Goal: Check status: Check status

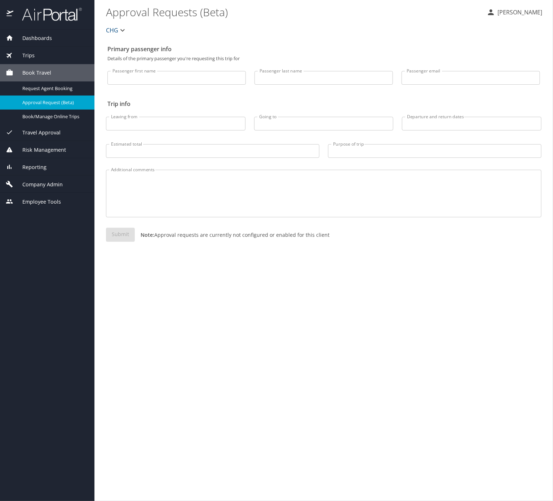
click at [46, 188] on span "Company Admin" at bounding box center [37, 185] width 49 height 8
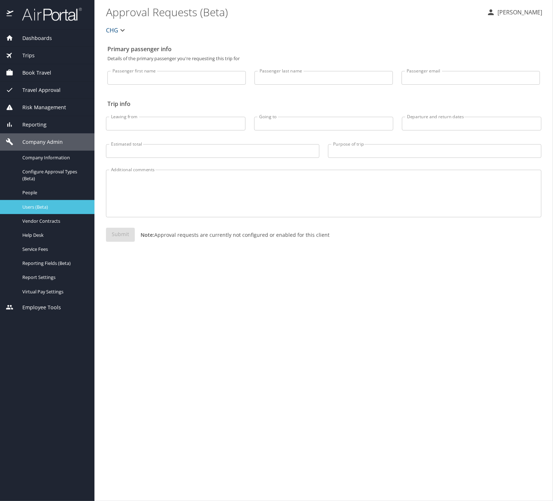
click at [63, 210] on span "Users (Beta)" at bounding box center [53, 207] width 63 height 7
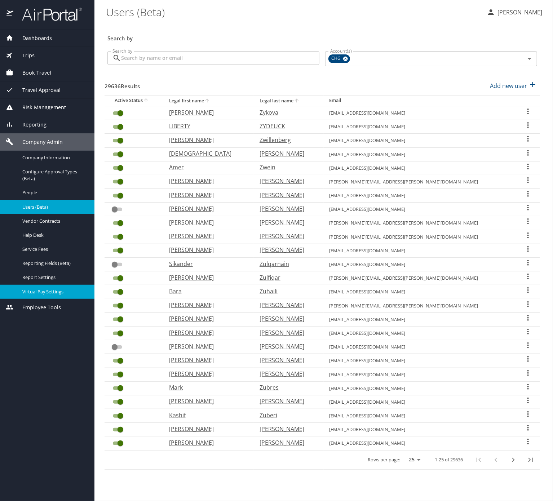
click at [53, 299] on link "Virtual Pay Settings" at bounding box center [47, 292] width 94 height 14
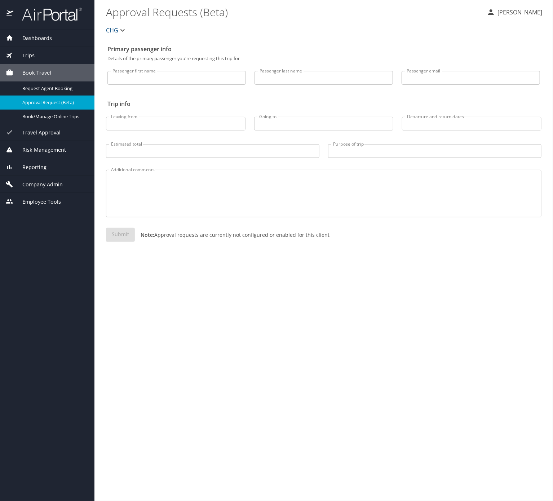
click at [62, 171] on div "Reporting" at bounding box center [47, 167] width 83 height 8
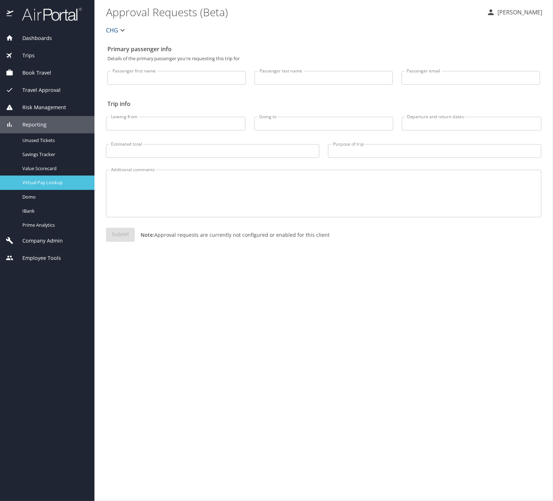
click at [62, 186] on span "Virtual Pay Lookup" at bounding box center [53, 182] width 63 height 7
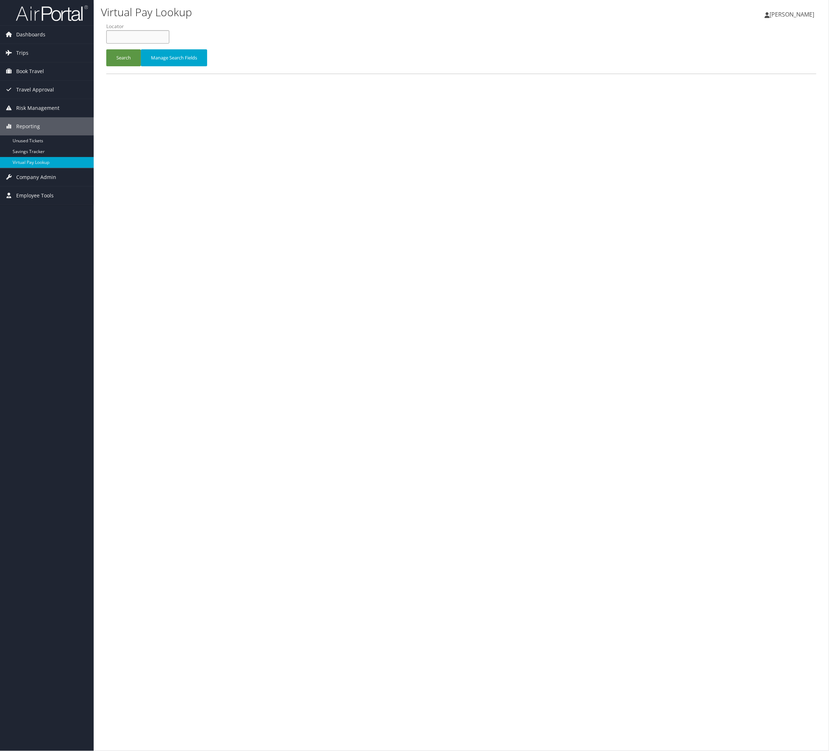
click at [169, 44] on input "text" at bounding box center [137, 36] width 63 height 13
paste input "JBAWHM"
type input "JBAWHM"
click at [139, 74] on div "Search Manage Search Fields" at bounding box center [461, 61] width 721 height 24
click at [137, 66] on button "Search" at bounding box center [123, 57] width 35 height 17
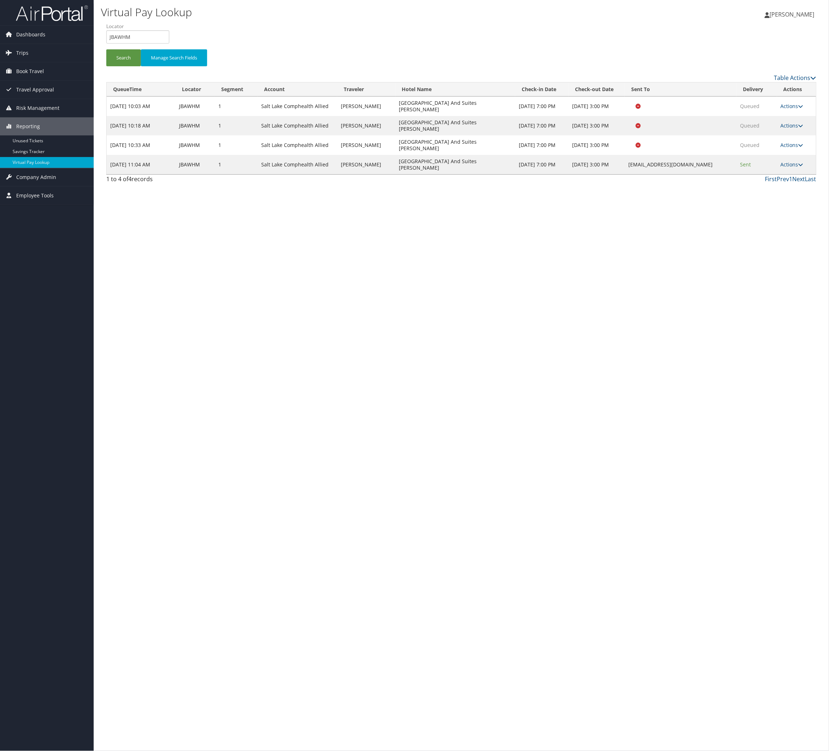
click at [781, 174] on td "Actions Resend Logs View Itinerary" at bounding box center [796, 164] width 39 height 19
click at [799, 167] on icon at bounding box center [801, 164] width 5 height 5
click at [764, 282] on link "Logs" at bounding box center [746, 276] width 45 height 12
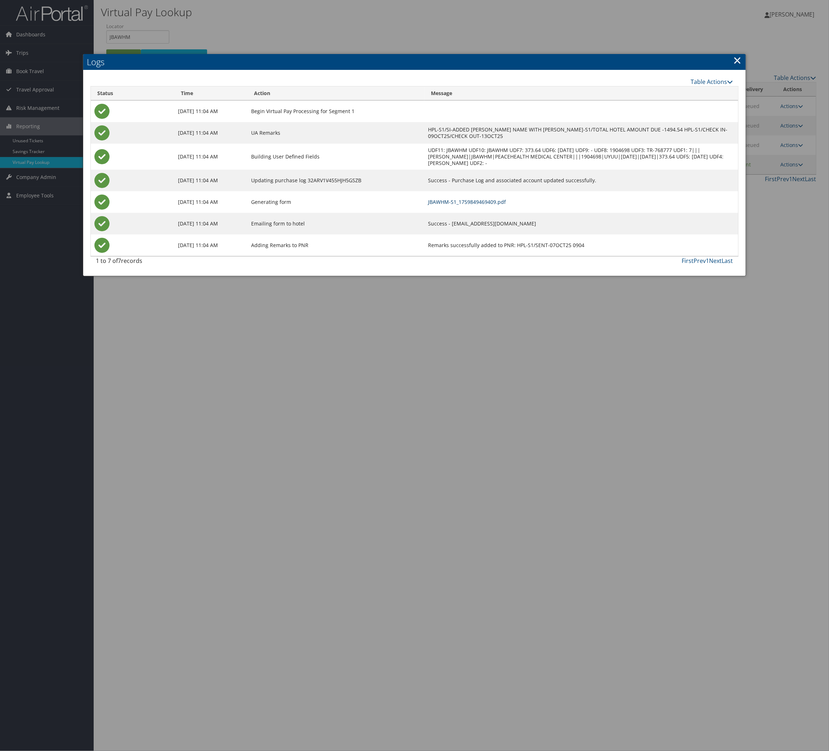
click at [506, 205] on link "JBAWHM-S1_1759849469409.pdf" at bounding box center [467, 202] width 78 height 7
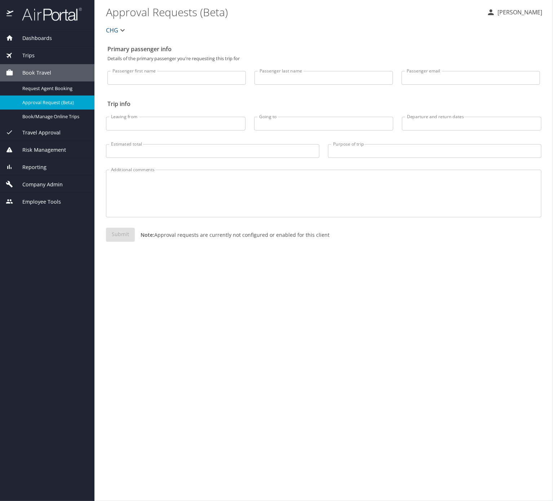
click at [45, 55] on div "Trips" at bounding box center [47, 56] width 83 height 8
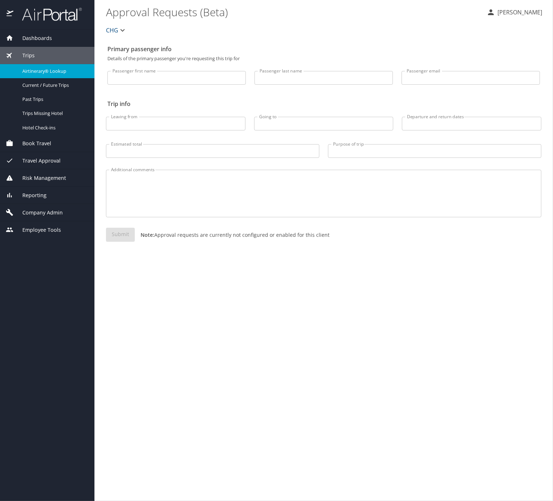
click at [61, 74] on span "Airtinerary® Lookup" at bounding box center [53, 71] width 63 height 7
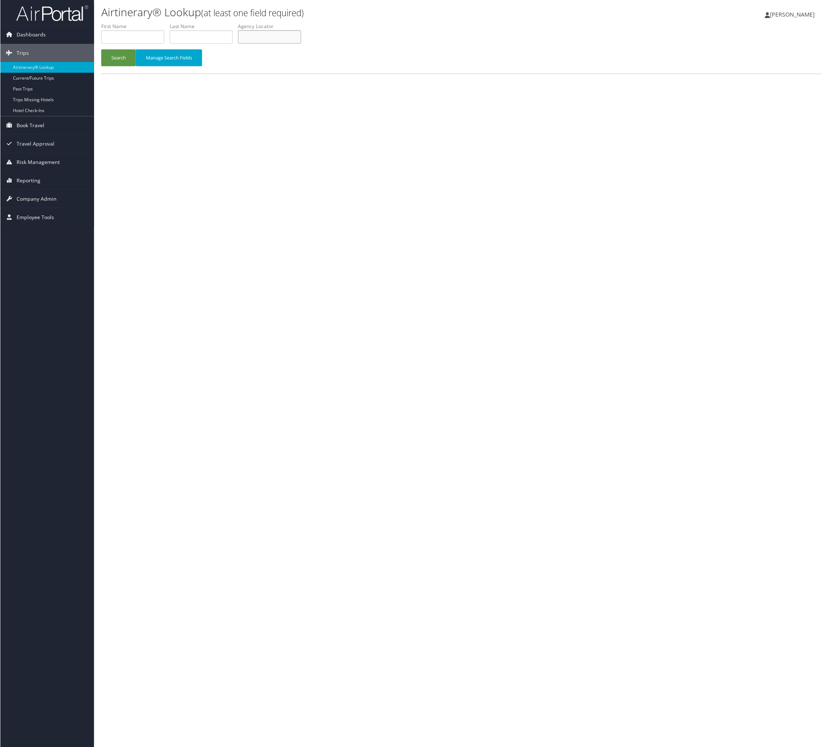
drag, startPoint x: 375, startPoint y: 48, endPoint x: 356, endPoint y: 52, distance: 19.4
click at [301, 44] on input "text" at bounding box center [269, 36] width 63 height 13
paste input "UXOJGN"
type input "UXOJGN"
click at [135, 66] on button "Search" at bounding box center [118, 57] width 35 height 17
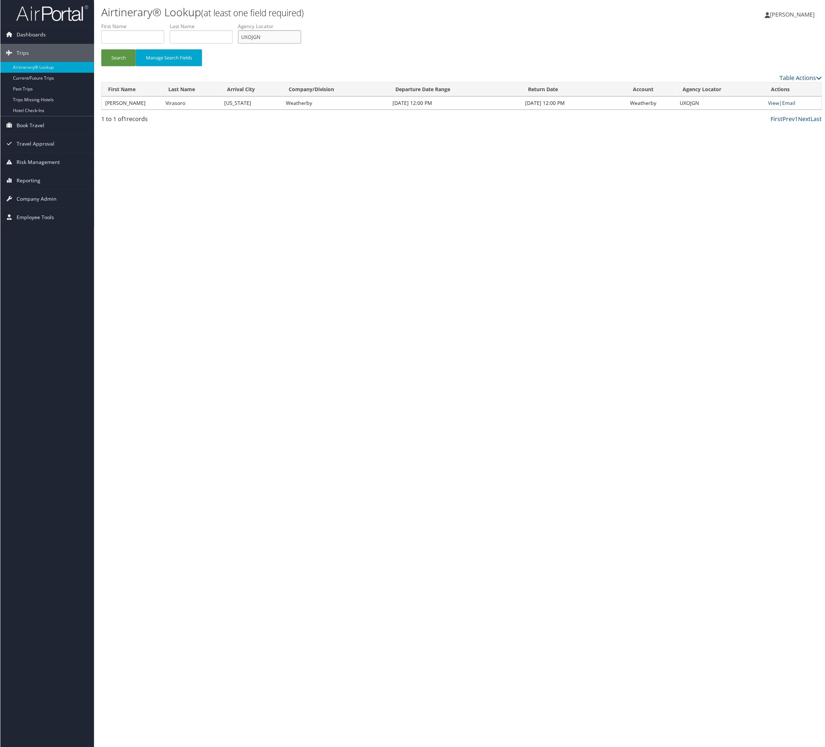
click at [301, 44] on input "UXOJGN" at bounding box center [269, 36] width 63 height 13
click at [116, 49] on li "First Name" at bounding box center [135, 36] width 68 height 26
click at [124, 66] on button "Search" at bounding box center [118, 57] width 35 height 17
click at [548, 106] on link "View" at bounding box center [773, 102] width 11 height 7
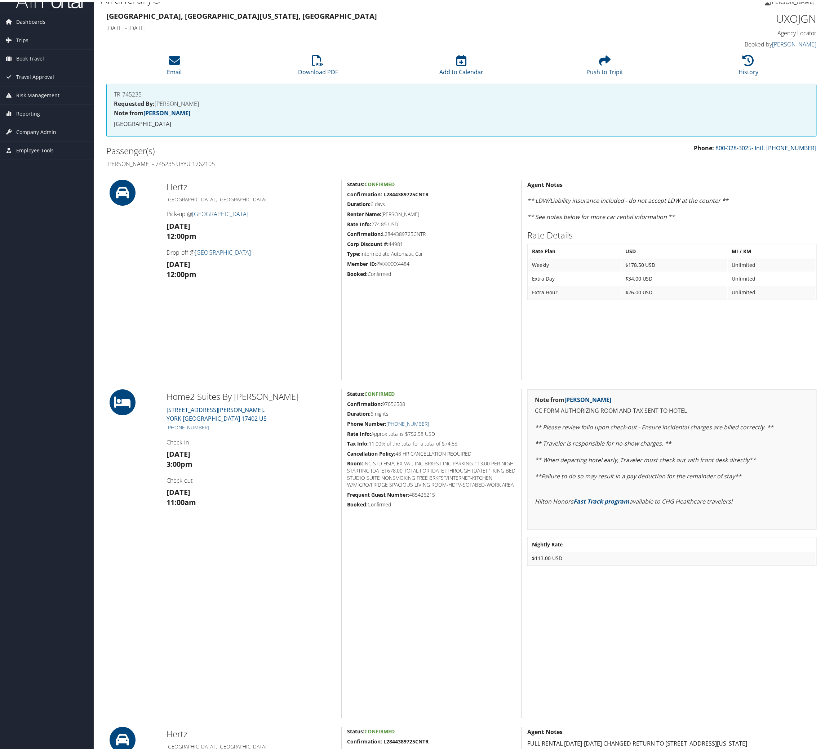
scroll to position [108, 0]
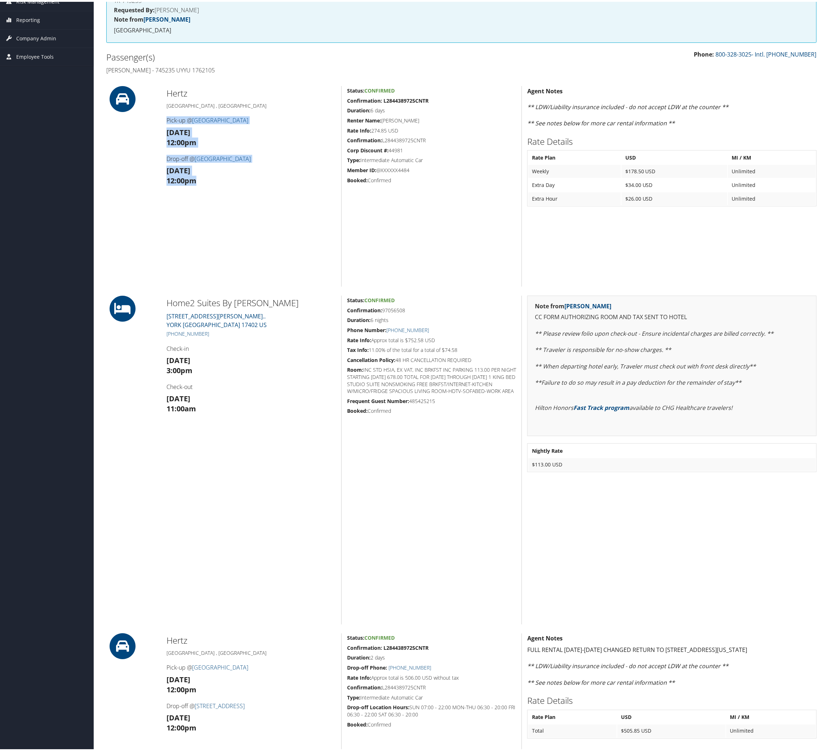
drag, startPoint x: 208, startPoint y: 296, endPoint x: 165, endPoint y: 217, distance: 90.6
click at [165, 217] on div "Hertz [GEOGRAPHIC_DATA] , [GEOGRAPHIC_DATA] Pick-up @ [GEOGRAPHIC_DATA] [DATE] …" at bounding box center [251, 184] width 180 height 201
copy div "Pick-up @ [GEOGRAPHIC_DATA] [DATE] 12:00pm Drop-off @ [GEOGRAPHIC_DATA] [DATE] …"
click at [420, 112] on h5 "Duration: 6 days" at bounding box center [431, 108] width 169 height 7
drag, startPoint x: 474, startPoint y: 184, endPoint x: 351, endPoint y: 184, distance: 122.9
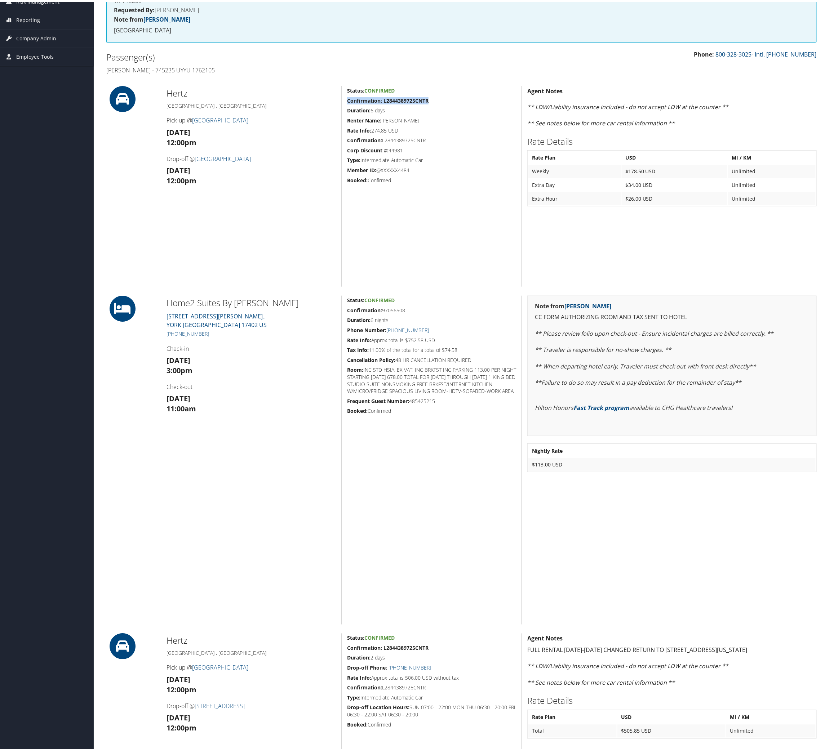
click at [351, 103] on h5 "Confirmation: L2844389725CNTR" at bounding box center [431, 98] width 169 height 7
copy strong "Confirmation: L2844389725CNTR"
drag, startPoint x: 470, startPoint y: 279, endPoint x: 346, endPoint y: 279, distance: 124.7
click at [346, 279] on div "Status: Confirmed Confirmation: L2844389725CNTR Duration: 6 days Renter Name: V…" at bounding box center [431, 184] width 180 height 201
copy h5 "Type: Intermediate Automatic Car"
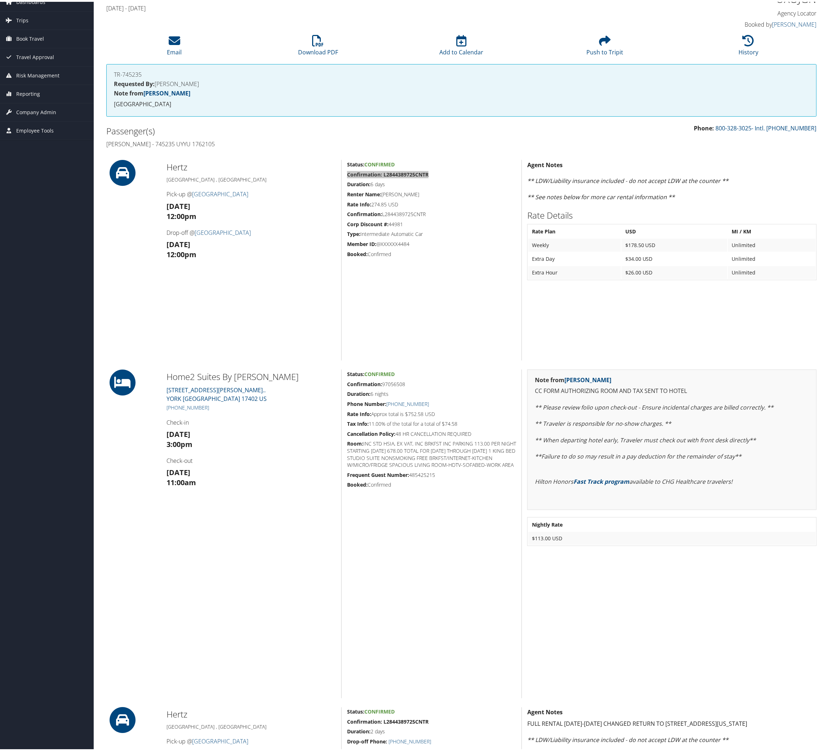
scroll to position [0, 0]
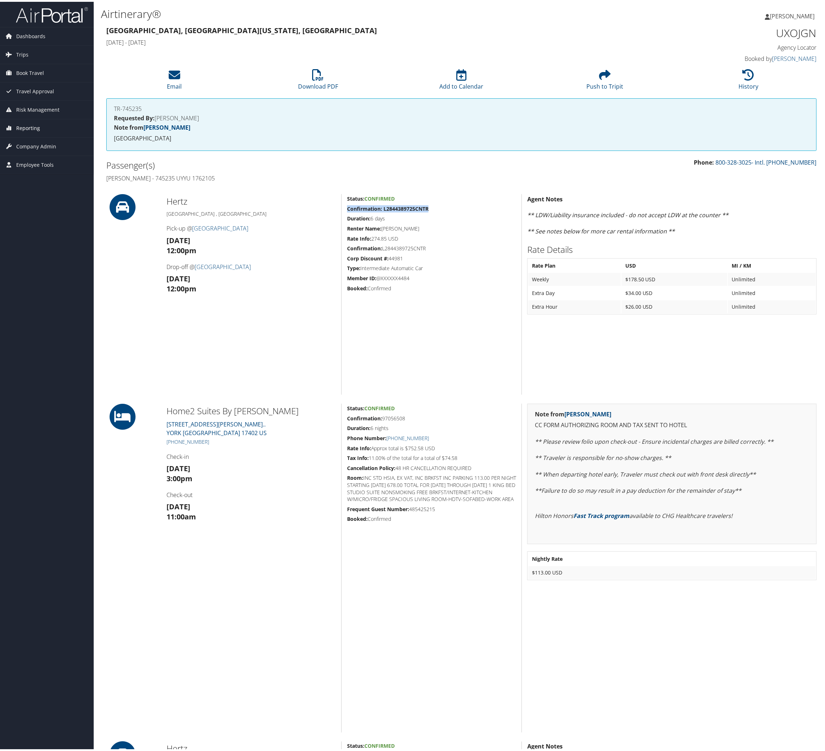
click at [48, 130] on link "Reporting" at bounding box center [47, 126] width 94 height 18
click at [56, 157] on link "Savings Tracker" at bounding box center [47, 151] width 94 height 11
click at [56, 160] on link "Virtual Pay Lookup" at bounding box center [47, 162] width 94 height 11
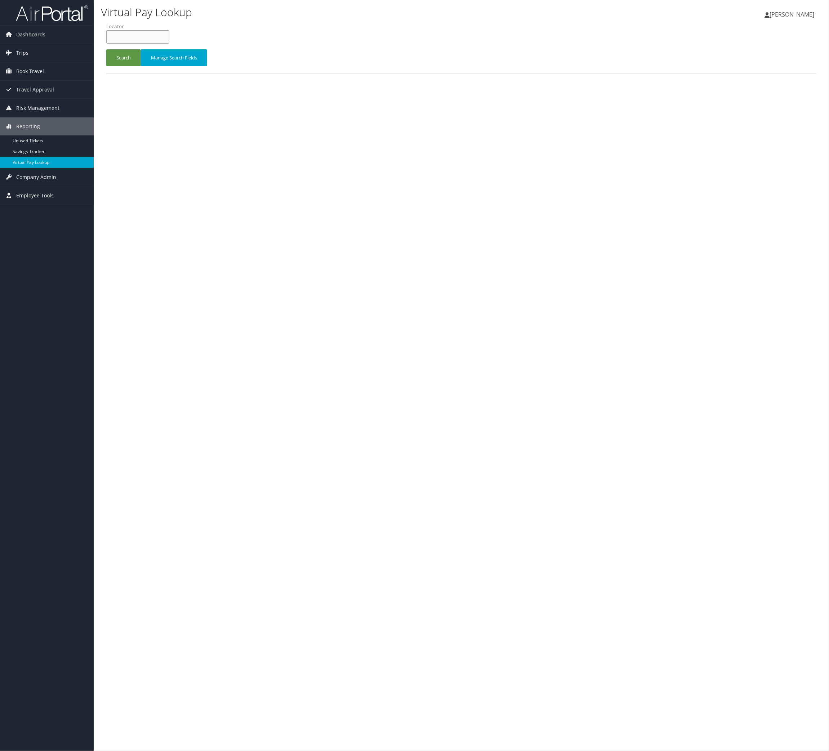
click at [168, 44] on input "text" at bounding box center [137, 36] width 63 height 13
paste input "WDVXFB"
type input "WDVXFB"
click at [125, 66] on button "Search" at bounding box center [123, 57] width 35 height 17
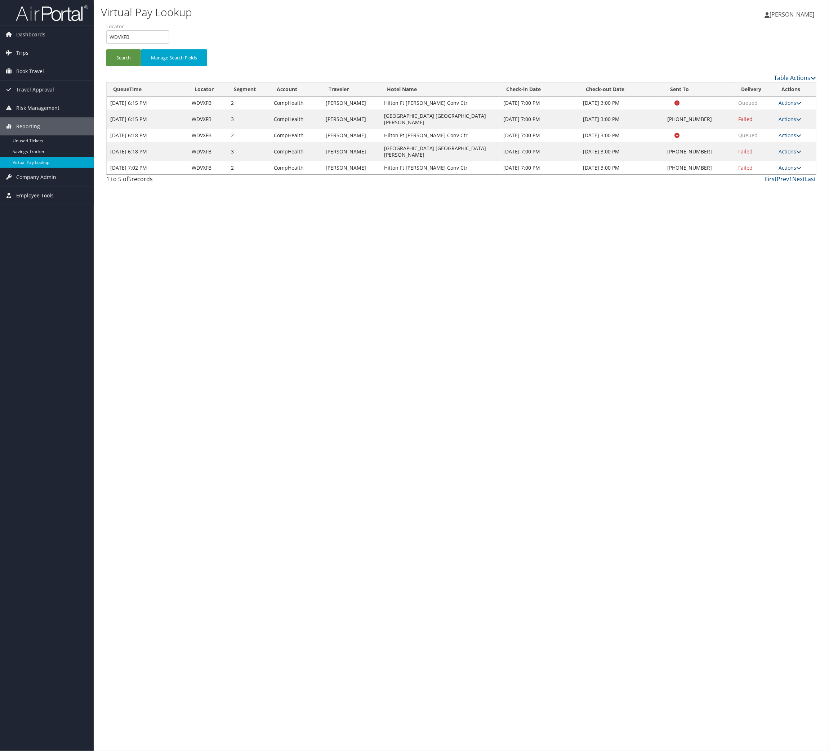
drag, startPoint x: 782, startPoint y: 265, endPoint x: 781, endPoint y: 308, distance: 43.3
click at [782, 171] on link "Actions" at bounding box center [790, 167] width 23 height 7
click at [752, 262] on link "Logs" at bounding box center [741, 256] width 62 height 12
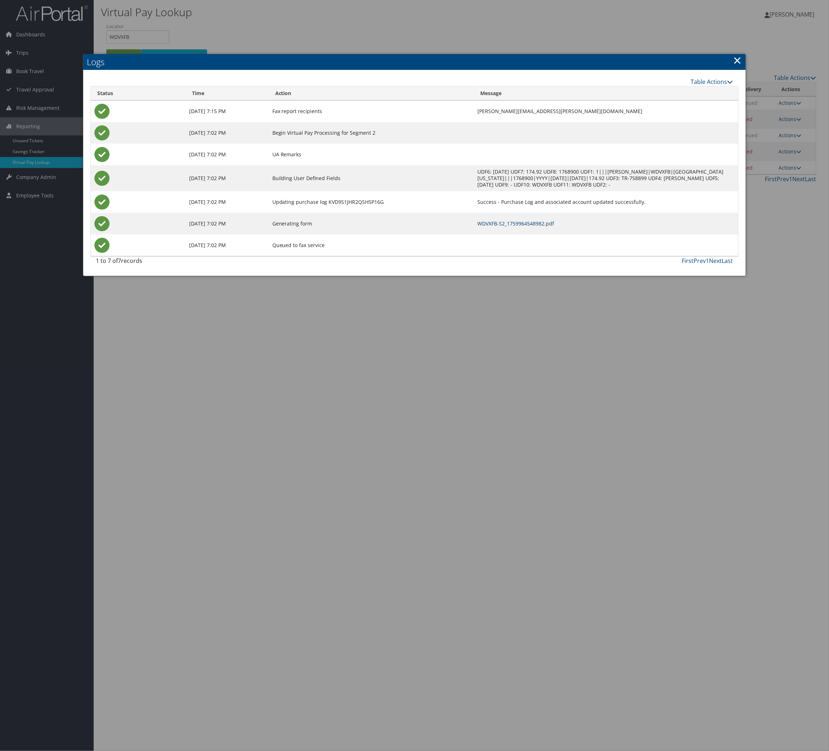
click at [529, 227] on link "WDVXFB-S2_1759964548982.pdf" at bounding box center [515, 223] width 77 height 7
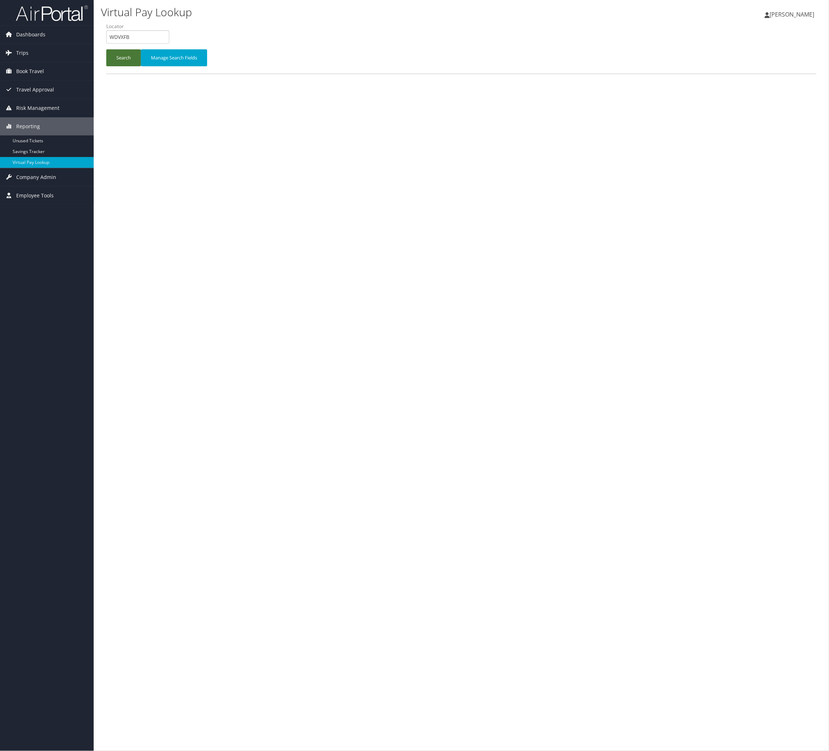
click at [141, 66] on button "Search" at bounding box center [123, 57] width 35 height 17
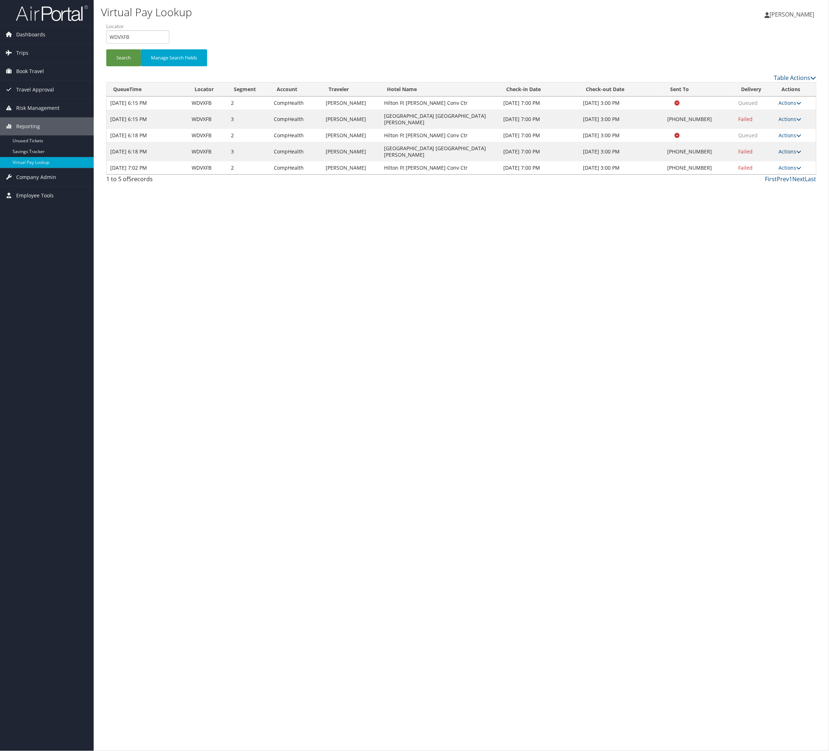
click at [785, 155] on link "Actions" at bounding box center [790, 151] width 23 height 7
click at [767, 233] on link "Logs" at bounding box center [741, 227] width 62 height 12
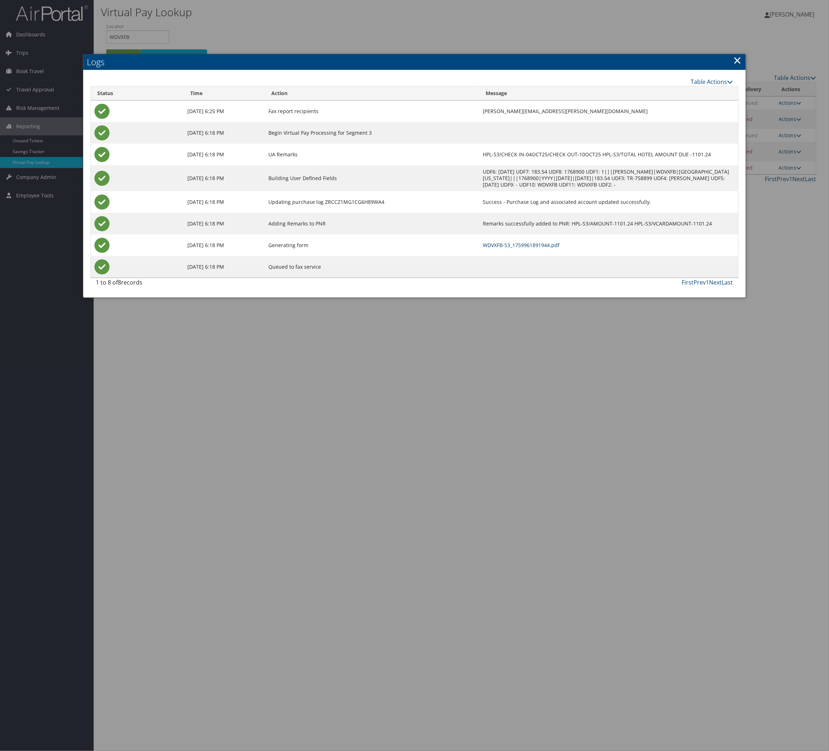
click at [531, 249] on link "WDVXFB-S3_1759961891944.pdf" at bounding box center [521, 245] width 77 height 7
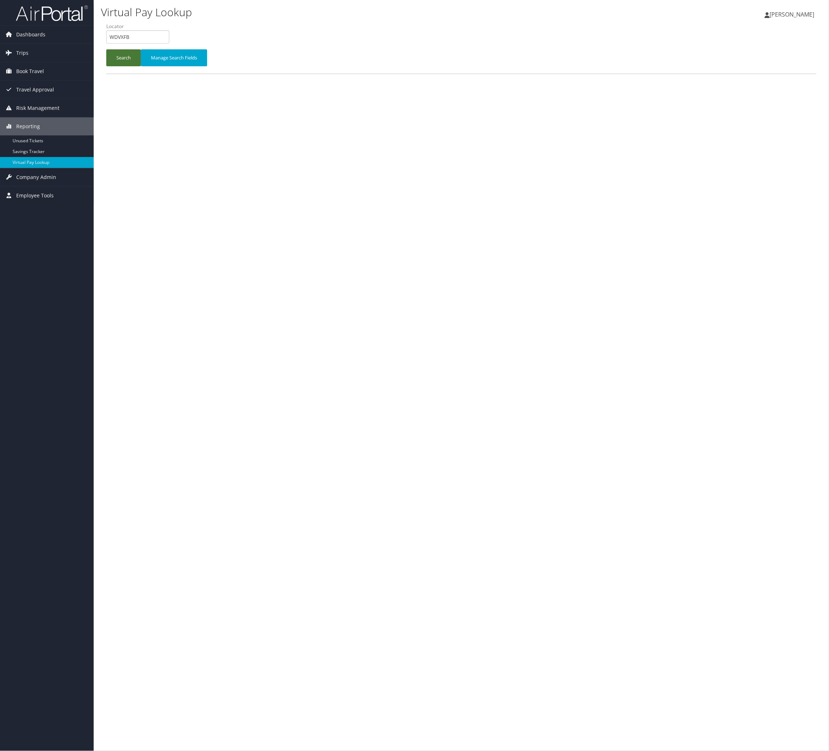
click at [139, 66] on button "Search" at bounding box center [123, 57] width 35 height 17
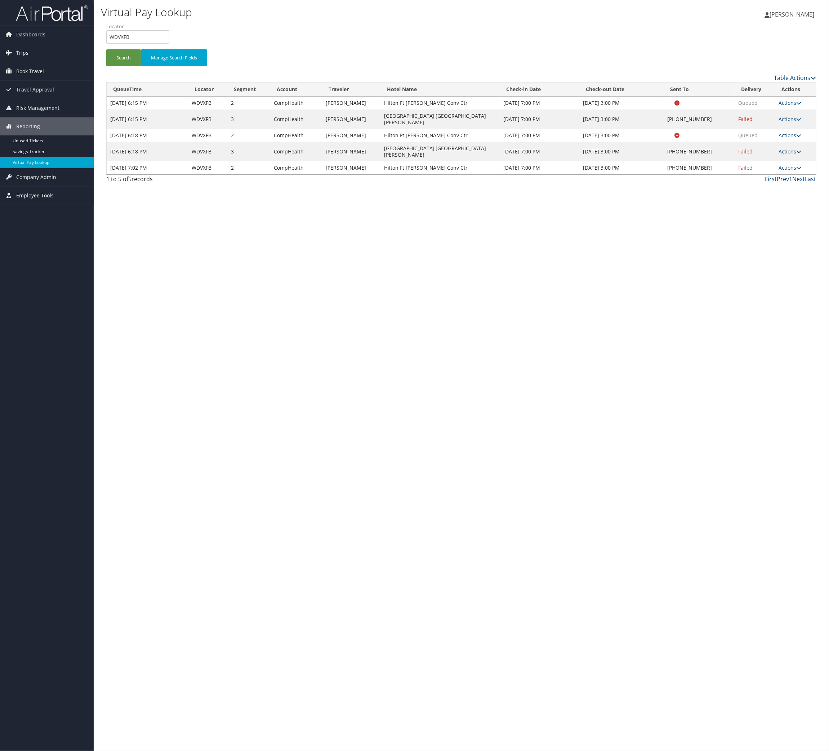
click at [794, 155] on link "Actions" at bounding box center [790, 151] width 23 height 7
click at [764, 233] on link "Logs" at bounding box center [741, 227] width 62 height 12
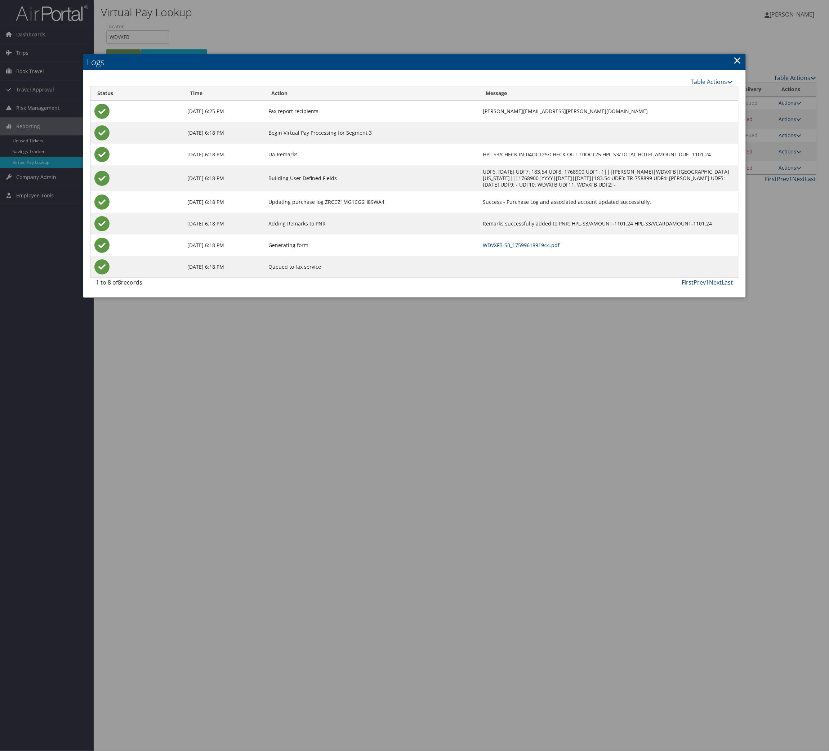
click at [553, 249] on link "WDVXFB-S3_1759961891944.pdf" at bounding box center [521, 245] width 77 height 7
